Goal: Task Accomplishment & Management: Use online tool/utility

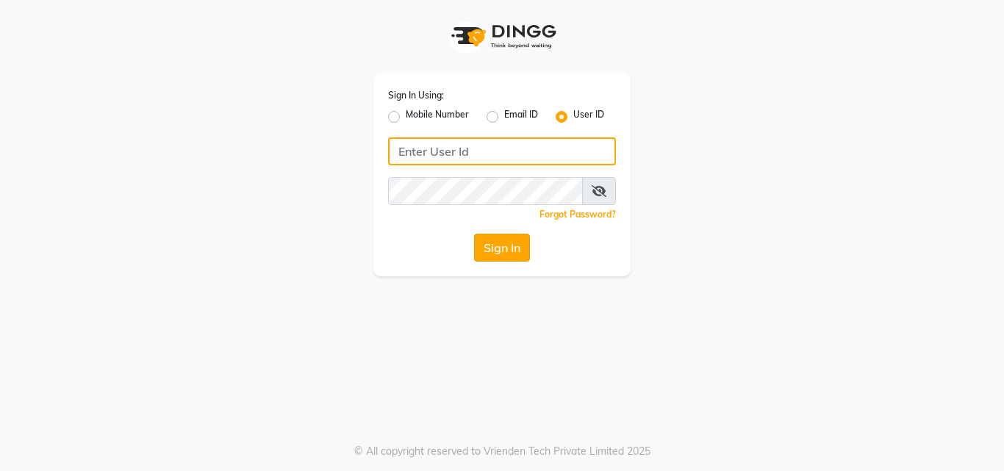
type input "deepbreath"
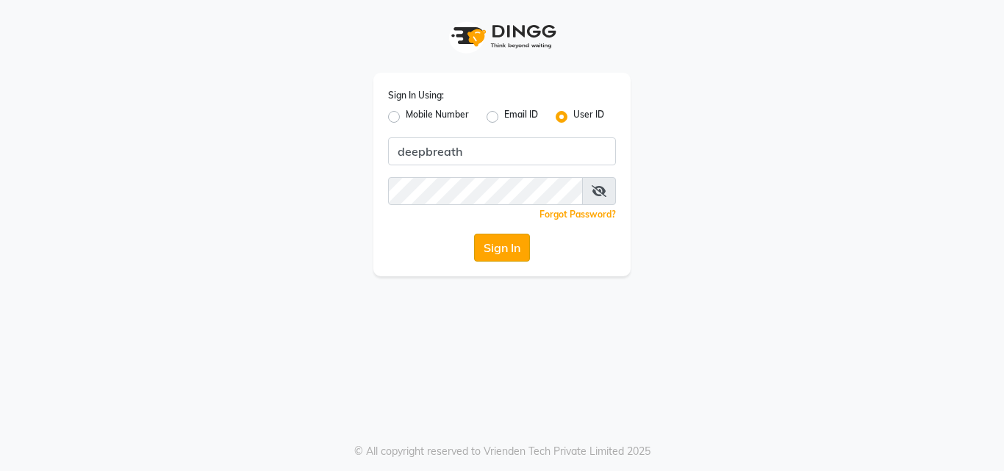
click at [514, 249] on button "Sign In" at bounding box center [502, 248] width 56 height 28
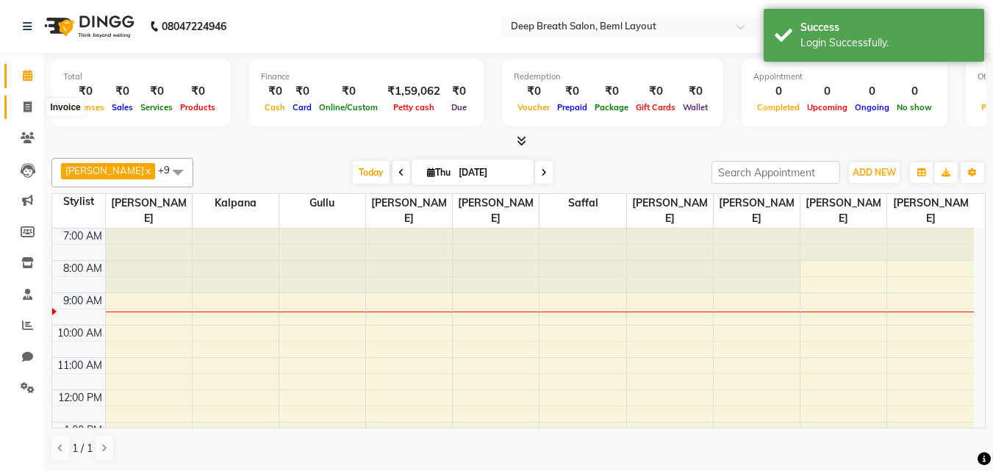
click at [19, 103] on span at bounding box center [28, 107] width 26 height 17
select select "4101"
select select "service"
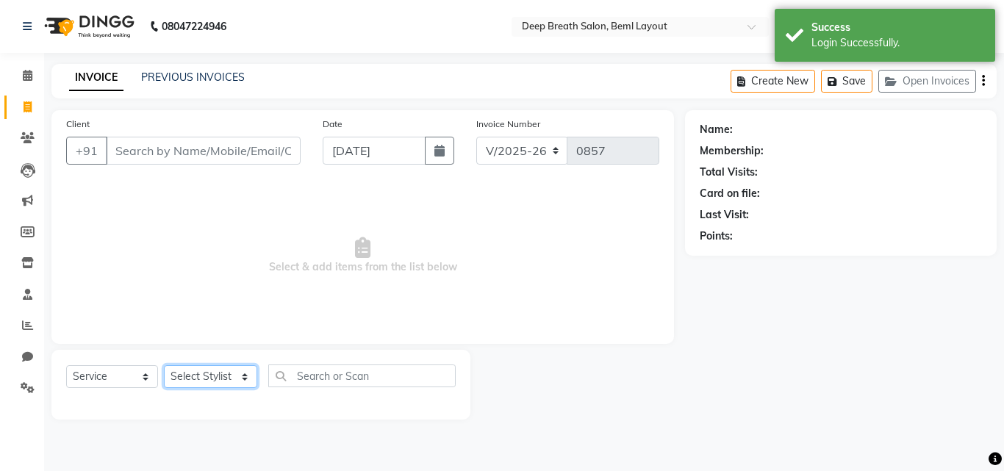
click at [233, 386] on select "Select Stylist Ali Gufran Gullu Kalpana Munmun Roy Nagesh Pallavi Mam Pavithra …" at bounding box center [210, 376] width 93 height 23
select select "22566"
click at [164, 365] on select "Select Stylist Ali Gufran Gullu Kalpana Munmun Roy Nagesh Pallavi Mam Pavithra …" at bounding box center [210, 376] width 93 height 23
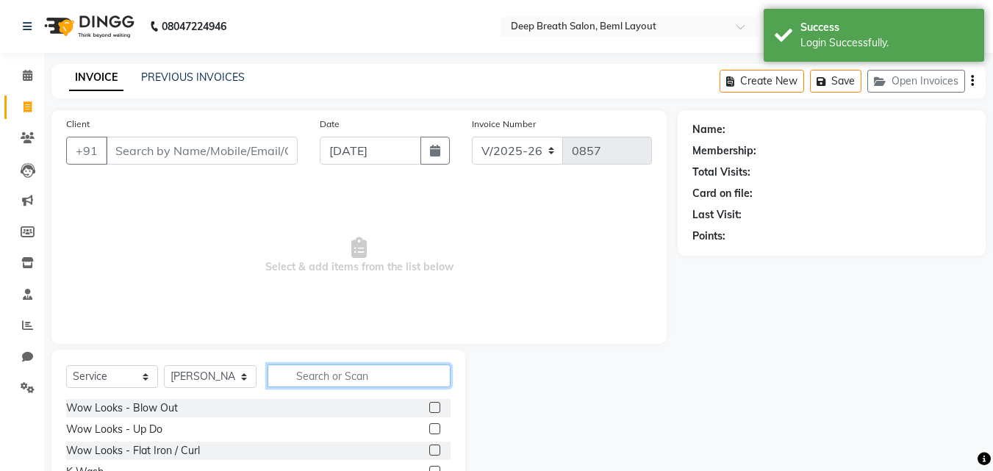
click at [342, 384] on input "text" at bounding box center [358, 376] width 183 height 23
